Goal: Information Seeking & Learning: Learn about a topic

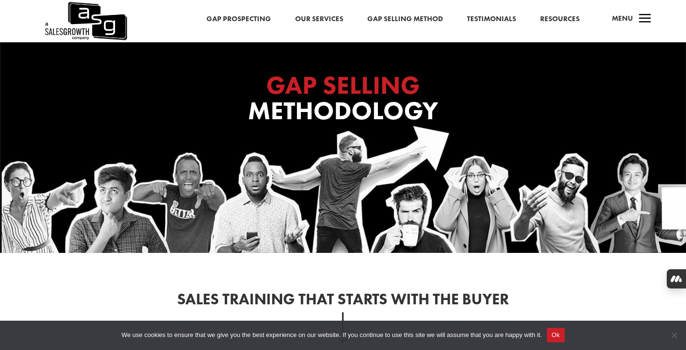
click at [624, 18] on span "Menu" at bounding box center [622, 18] width 21 height 10
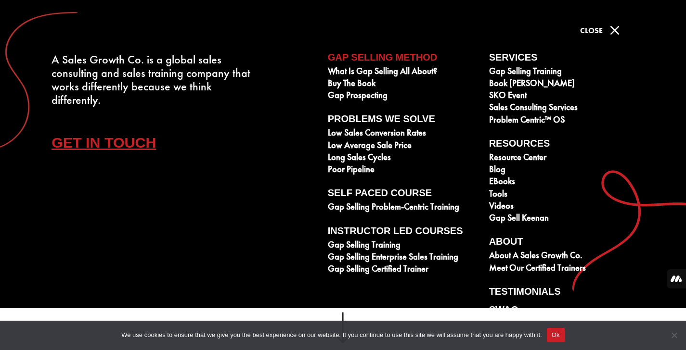
click at [599, 27] on span "Close" at bounding box center [591, 31] width 23 height 10
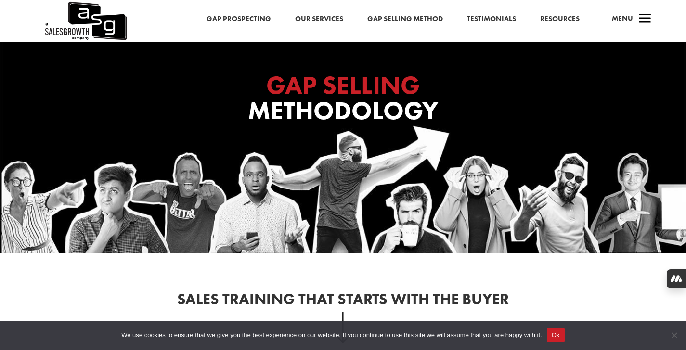
click at [547, 21] on link "Resources" at bounding box center [559, 19] width 39 height 13
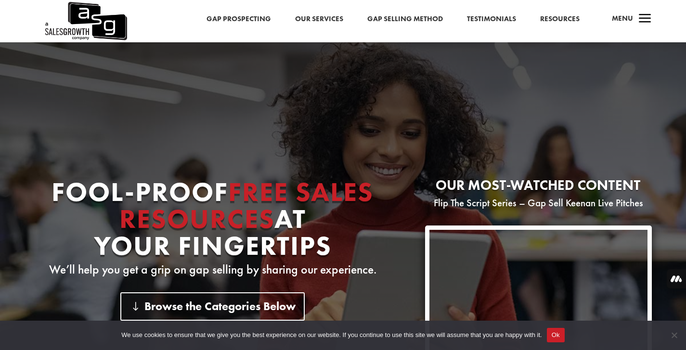
click at [644, 19] on span "a" at bounding box center [644, 19] width 19 height 19
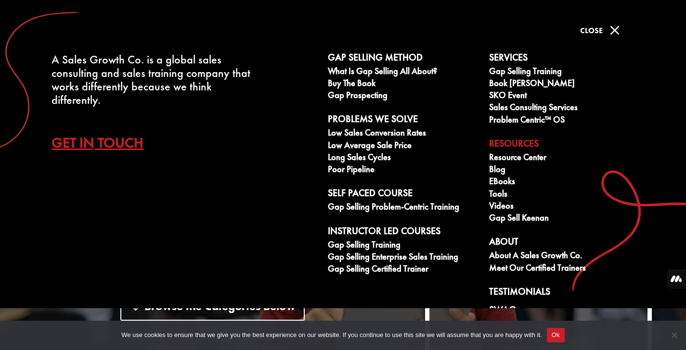
click at [559, 332] on button "Ok" at bounding box center [556, 335] width 18 height 14
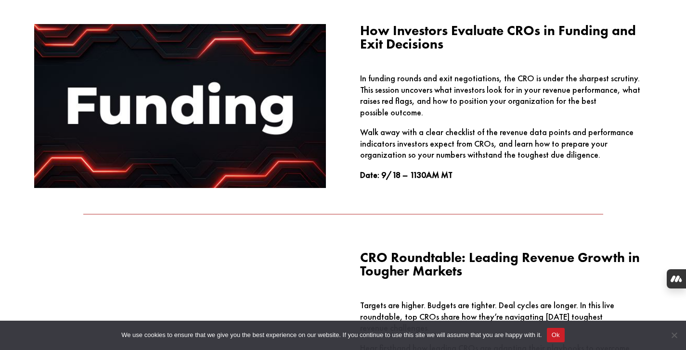
scroll to position [1043, 0]
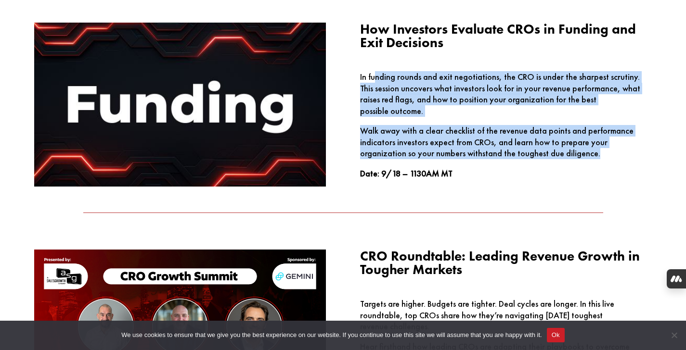
drag, startPoint x: 373, startPoint y: 77, endPoint x: 563, endPoint y: 154, distance: 204.9
click at [563, 154] on div "In funding rounds and exit negotiations, the CRO is under the sharpest scrutiny…" at bounding box center [506, 125] width 292 height 108
click at [563, 154] on p "Walk away with a clear checklist of the revenue data points and performance ind…" at bounding box center [506, 146] width 292 height 43
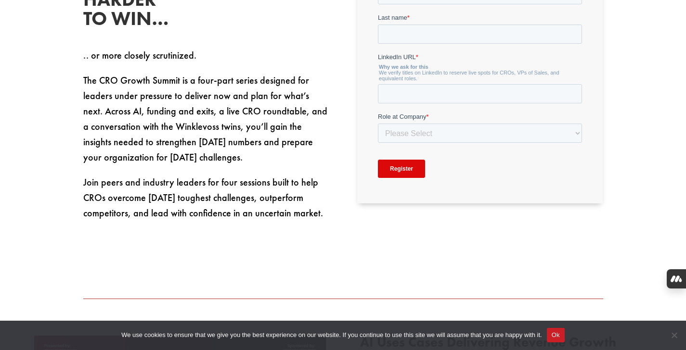
scroll to position [0, 0]
